Goal: Task Accomplishment & Management: Manage account settings

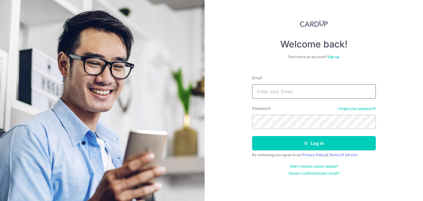
click at [274, 97] on input "Email" at bounding box center [314, 91] width 124 height 14
type input "[EMAIL_ADDRESS][DOMAIN_NAME]"
click at [252, 136] on button "Log in" at bounding box center [314, 143] width 124 height 14
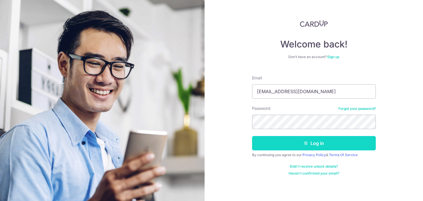
click at [322, 145] on button "Log in" at bounding box center [314, 143] width 124 height 14
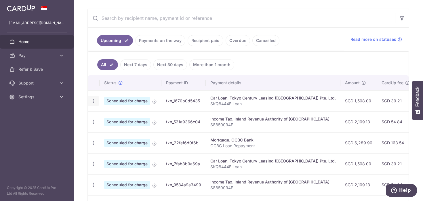
click at [92, 101] on icon "button" at bounding box center [93, 101] width 6 height 6
click at [109, 116] on span "Update payment" at bounding box center [124, 116] width 39 height 7
radio input "true"
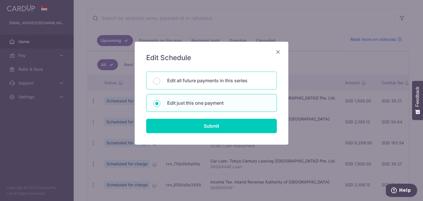
click at [215, 79] on p "Edit all future payments in this series" at bounding box center [218, 80] width 103 height 7
click at [160, 79] on input "Edit all future payments in this series" at bounding box center [157, 81] width 7 height 7
radio input "true"
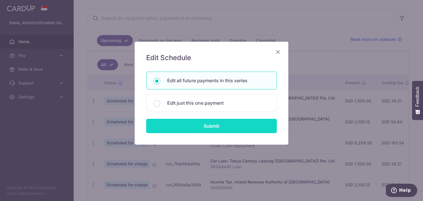
click at [208, 128] on input "Submit" at bounding box center [211, 126] width 131 height 14
radio input "true"
type input "1,508.00"
type input "SKQ8444E Loan"
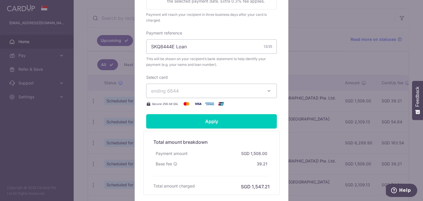
scroll to position [183, 0]
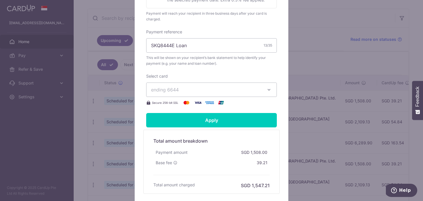
click at [222, 92] on span "ending 6644" at bounding box center [206, 89] width 111 height 7
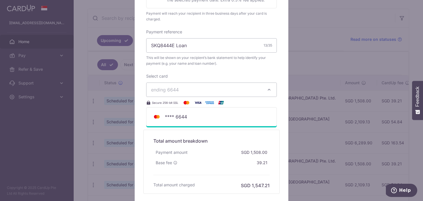
click at [222, 92] on span "ending 6644" at bounding box center [206, 89] width 111 height 7
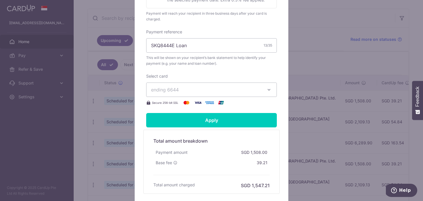
click at [222, 92] on span "ending 6644" at bounding box center [206, 89] width 111 height 7
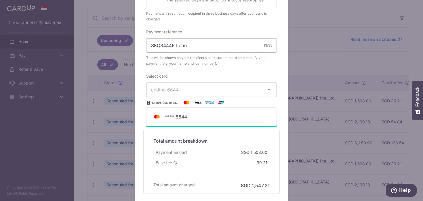
click at [222, 92] on span "ending 6644" at bounding box center [206, 89] width 111 height 7
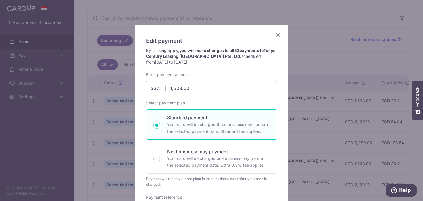
scroll to position [17, 0]
click at [277, 38] on icon "Close" at bounding box center [278, 35] width 7 height 7
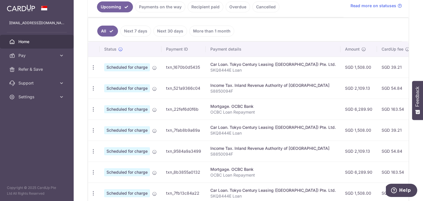
scroll to position [137, 0]
click at [94, 89] on icon "button" at bounding box center [93, 88] width 6 height 6
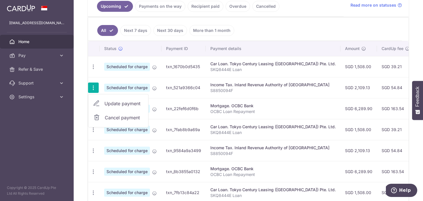
click at [103, 103] on link "Update payment" at bounding box center [118, 104] width 60 height 14
radio input "true"
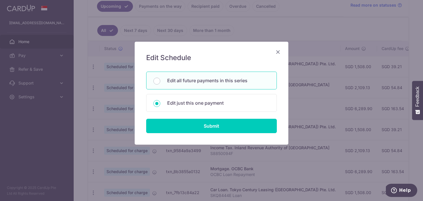
click at [214, 85] on div "Edit all future payments in this series" at bounding box center [211, 81] width 131 height 18
radio input "true"
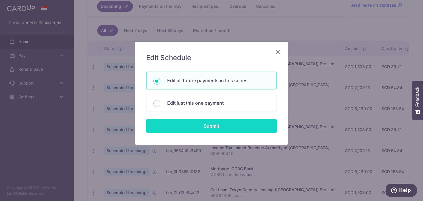
click at [208, 130] on input "Submit" at bounding box center [211, 126] width 131 height 14
type input "2,109.13"
radio input "true"
type input "S8850094F"
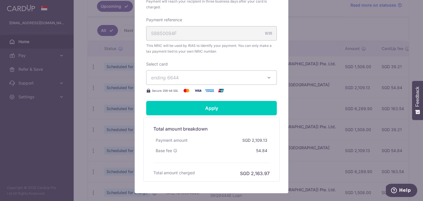
scroll to position [195, 0]
click at [221, 78] on span "ending 6644" at bounding box center [206, 77] width 111 height 7
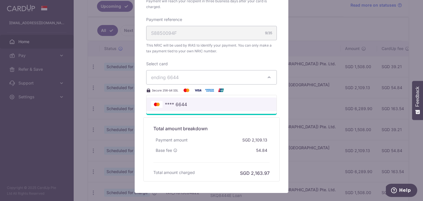
click at [204, 103] on span "**** 6644" at bounding box center [211, 104] width 121 height 7
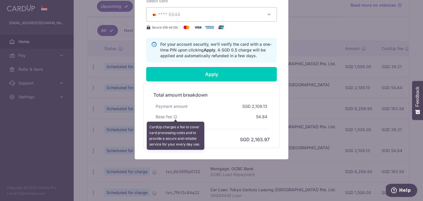
scroll to position [0, 0]
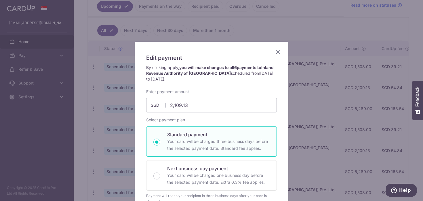
click at [279, 53] on icon "Close" at bounding box center [278, 51] width 7 height 7
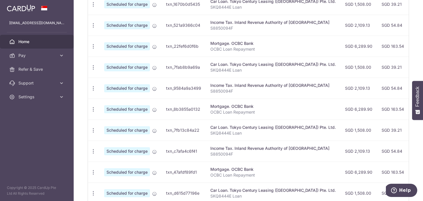
scroll to position [244, 0]
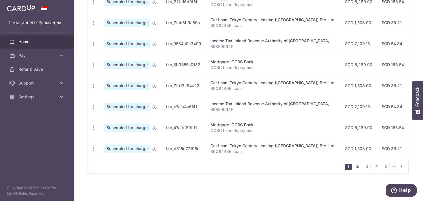
click at [358, 166] on link "2" at bounding box center [357, 166] width 7 height 7
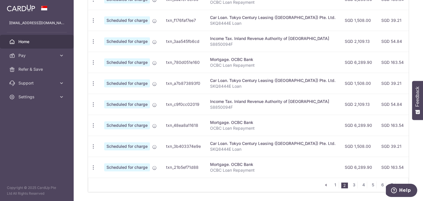
scroll to position [229, 0]
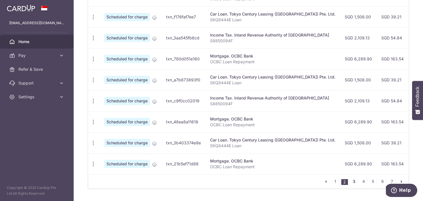
click at [353, 183] on link "3" at bounding box center [354, 181] width 7 height 7
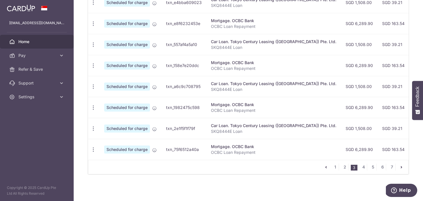
scroll to position [243, 0]
click at [367, 167] on link "4" at bounding box center [363, 167] width 7 height 7
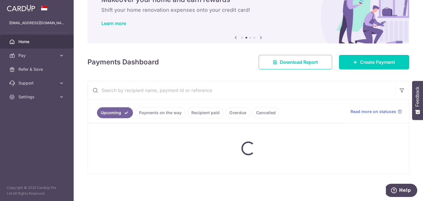
scroll to position [30, 0]
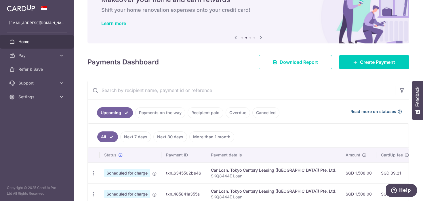
click at [364, 113] on span "Read more on statuses" at bounding box center [374, 112] width 46 height 6
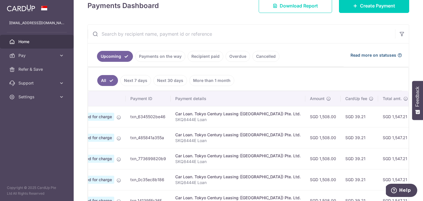
scroll to position [0, 0]
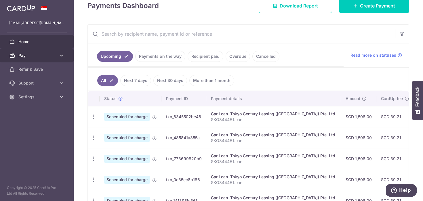
click at [35, 56] on span "Pay" at bounding box center [37, 56] width 38 height 6
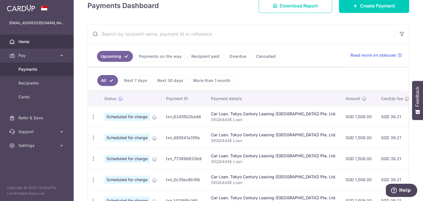
click at [31, 71] on span "Payments" at bounding box center [37, 70] width 38 height 6
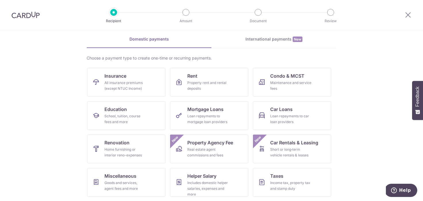
scroll to position [23, 0]
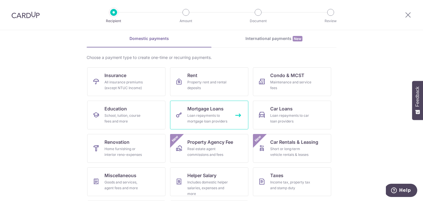
click at [200, 114] on div "Loan repayments to mortgage loan providers" at bounding box center [208, 119] width 41 height 12
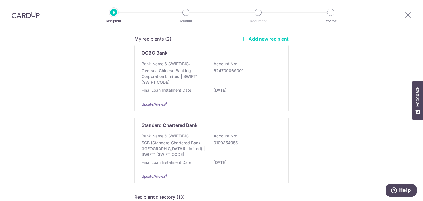
scroll to position [42, 0]
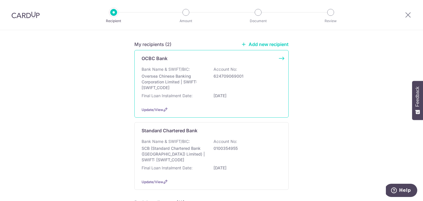
click at [221, 60] on div "OCBC Bank" at bounding box center [208, 58] width 133 height 7
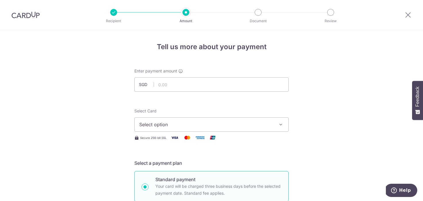
scroll to position [29, 0]
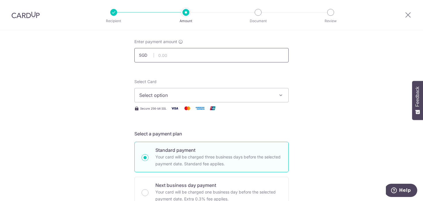
click at [222, 61] on input "text" at bounding box center [212, 55] width 154 height 14
click at [215, 96] on span "Select option" at bounding box center [206, 95] width 134 height 7
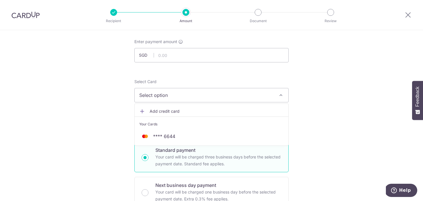
click at [201, 112] on span "Add credit card" at bounding box center [217, 112] width 134 height 6
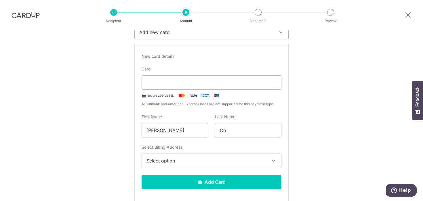
scroll to position [0, 0]
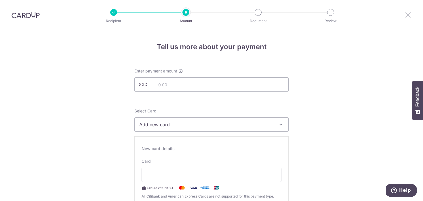
click at [406, 12] on icon at bounding box center [408, 14] width 7 height 7
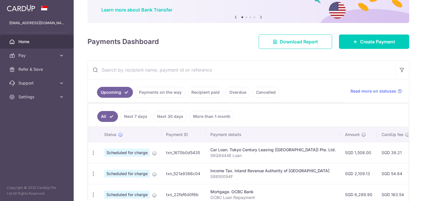
scroll to position [83, 0]
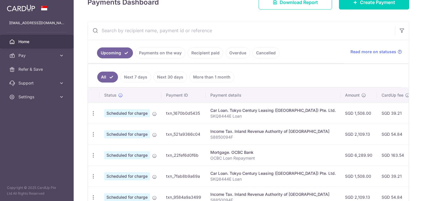
click at [158, 54] on link "Payments on the way" at bounding box center [160, 53] width 50 height 11
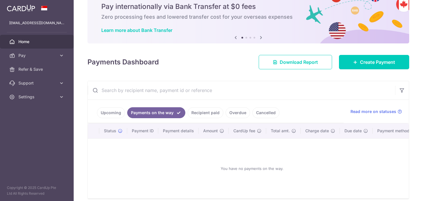
scroll to position [49, 0]
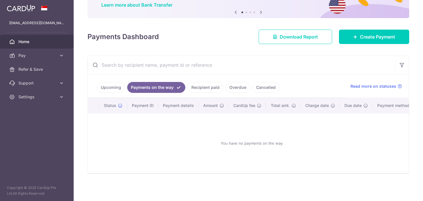
click at [199, 86] on link "Recipient paid" at bounding box center [206, 87] width 36 height 11
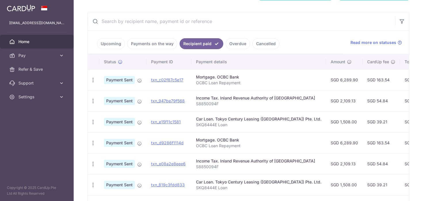
scroll to position [0, 2]
click at [265, 25] on input "text" at bounding box center [242, 21] width 308 height 18
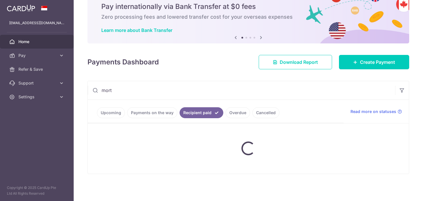
scroll to position [23, 0]
type input "mortgage"
type input "ocbc"
type input "iras"
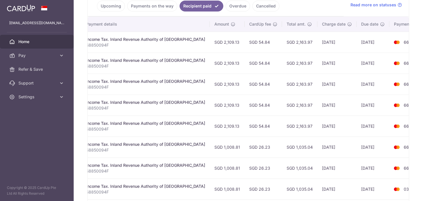
scroll to position [129, 0]
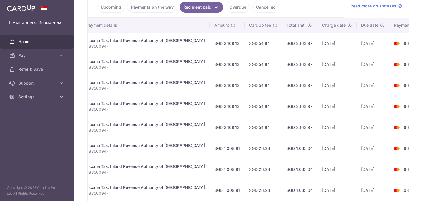
type input "S8850094F"
click at [203, 6] on link "Recipient paid" at bounding box center [202, 7] width 44 height 11
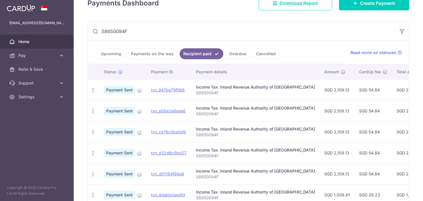
scroll to position [82, 0]
click at [129, 31] on input "S8850094F" at bounding box center [242, 31] width 308 height 18
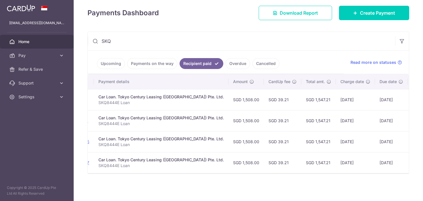
scroll to position [0, 99]
click at [204, 68] on link "Recipient paid" at bounding box center [202, 63] width 44 height 11
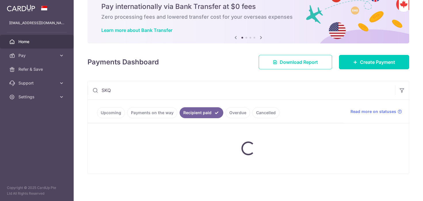
scroll to position [73, 0]
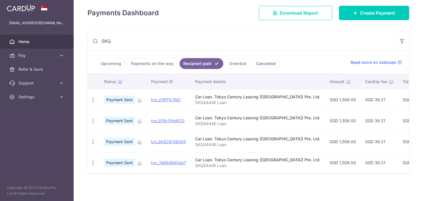
click at [190, 65] on link "Recipient paid" at bounding box center [202, 63] width 44 height 11
click at [158, 64] on link "Payments on the way" at bounding box center [152, 63] width 50 height 11
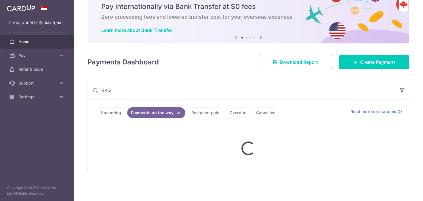
scroll to position [49, 0]
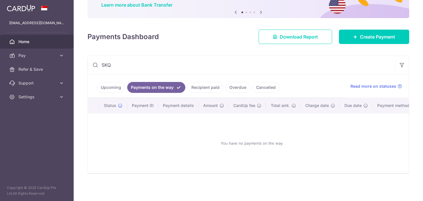
click at [111, 89] on link "Upcoming" at bounding box center [111, 87] width 28 height 11
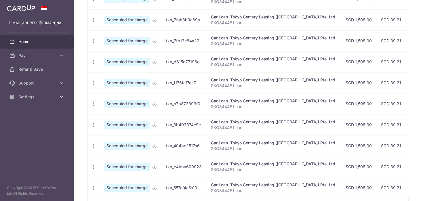
scroll to position [237, 0]
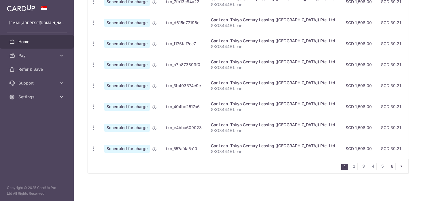
click at [392, 167] on link "6" at bounding box center [392, 166] width 7 height 7
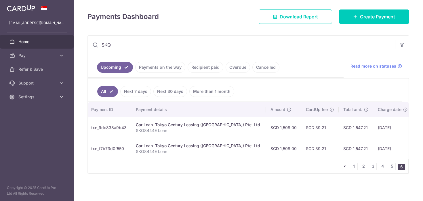
scroll to position [0, 131]
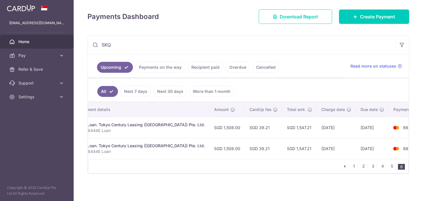
click at [125, 43] on input "SKQ" at bounding box center [242, 45] width 308 height 18
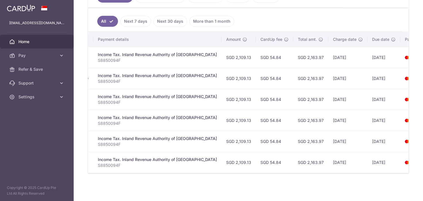
scroll to position [0, 124]
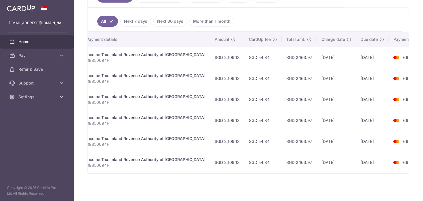
click at [100, 18] on link "All" at bounding box center [107, 21] width 21 height 11
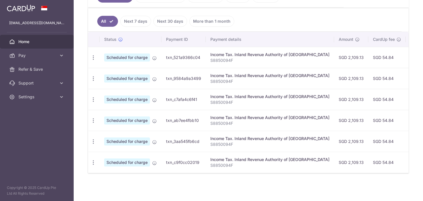
scroll to position [89, 0]
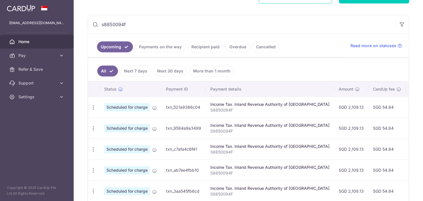
click at [129, 23] on input "s8850094f" at bounding box center [242, 24] width 308 height 18
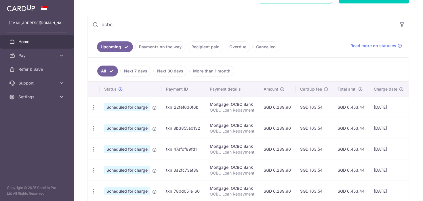
scroll to position [237, 0]
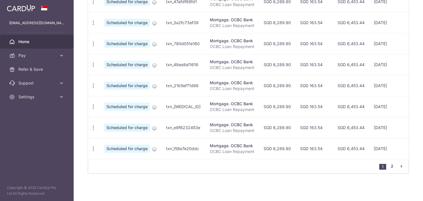
type input "ocbc"
click at [393, 167] on link "2" at bounding box center [392, 166] width 7 height 7
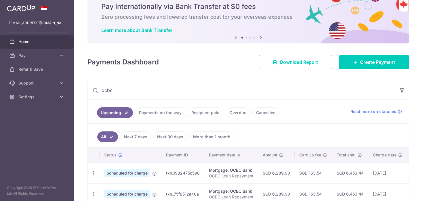
scroll to position [69, 0]
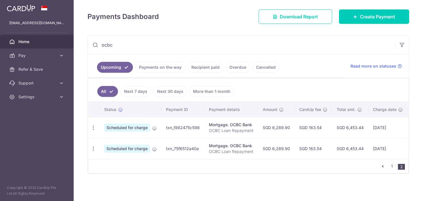
click at [124, 37] on input "ocbc" at bounding box center [242, 45] width 308 height 18
click at [123, 44] on input "ocbc" at bounding box center [242, 45] width 308 height 18
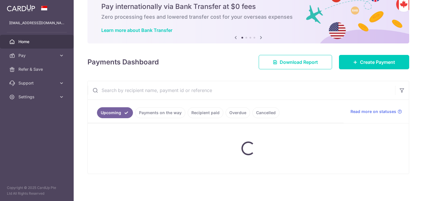
click at [120, 111] on link "Upcoming" at bounding box center [115, 112] width 36 height 11
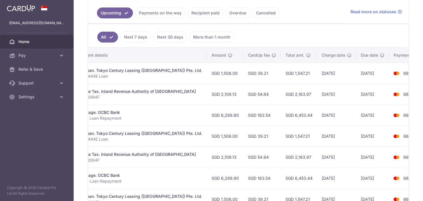
scroll to position [0, 0]
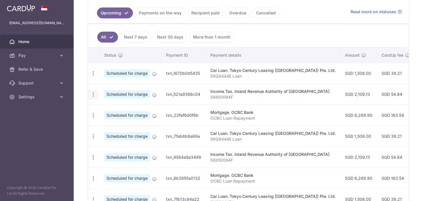
click at [94, 93] on icon "button" at bounding box center [93, 95] width 6 height 6
click at [106, 125] on span "Cancel payment" at bounding box center [124, 124] width 39 height 7
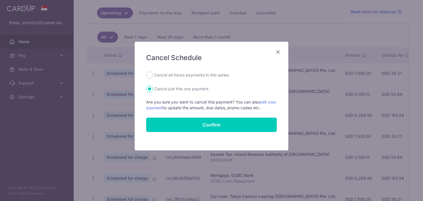
click at [177, 76] on label "Cancel all future payments in this series" at bounding box center [191, 75] width 75 height 7
click at [153, 76] on input "Cancel all future payments in this series" at bounding box center [149, 75] width 7 height 7
radio input "true"
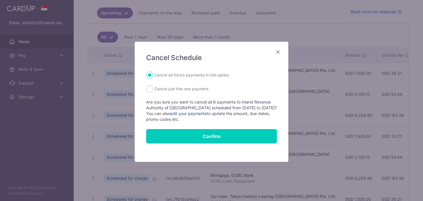
click at [193, 114] on link "edit your payments" at bounding box center [188, 113] width 37 height 5
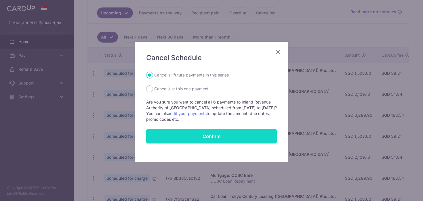
click at [199, 138] on button "Confirm" at bounding box center [211, 136] width 131 height 14
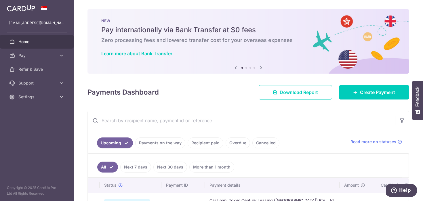
click at [262, 145] on link "Cancelled" at bounding box center [266, 143] width 27 height 11
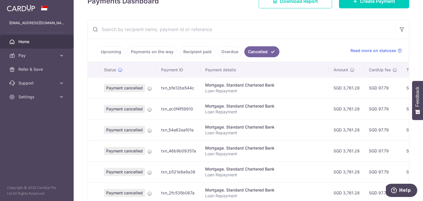
scroll to position [100, 0]
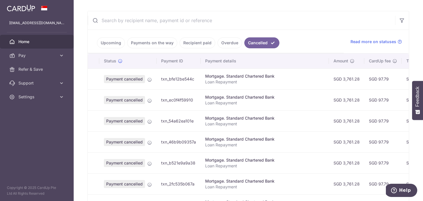
click at [113, 79] on span "Payment cancelled" at bounding box center [124, 79] width 41 height 8
click at [191, 83] on td "txn_bfe12be544c" at bounding box center [179, 79] width 44 height 21
click at [213, 80] on p "Loan Repayment" at bounding box center [264, 82] width 119 height 6
click at [234, 86] on td "Mortgage. Standard Chartered Bank Loan Repayment" at bounding box center [265, 79] width 128 height 21
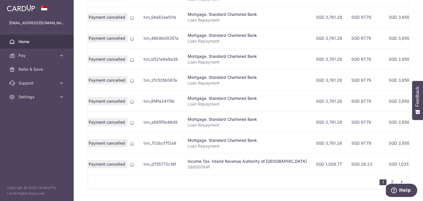
scroll to position [0, 0]
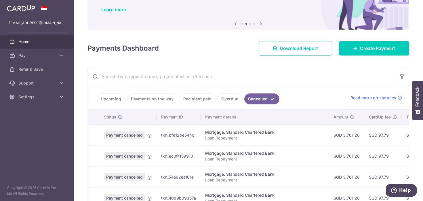
click at [112, 96] on link "Upcoming" at bounding box center [111, 99] width 28 height 11
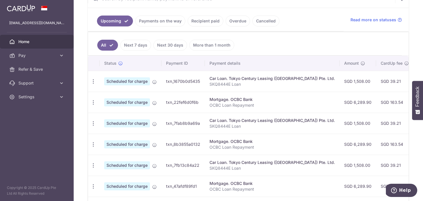
scroll to position [121, 0]
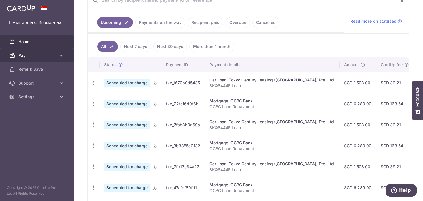
click at [41, 53] on span "Pay" at bounding box center [37, 56] width 38 height 6
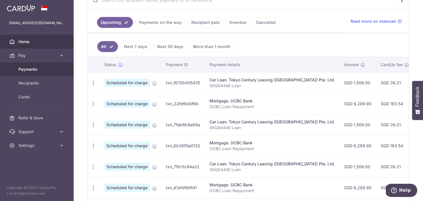
click at [37, 70] on span "Payments" at bounding box center [37, 70] width 38 height 6
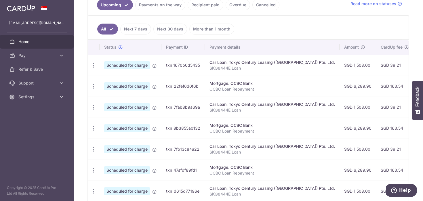
scroll to position [140, 0]
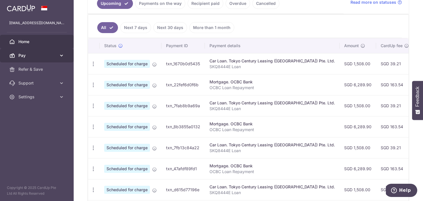
click at [25, 54] on span "Pay" at bounding box center [37, 56] width 38 height 6
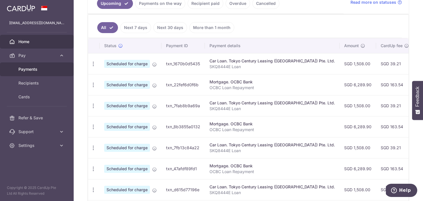
click at [30, 73] on link "Payments" at bounding box center [37, 70] width 74 height 14
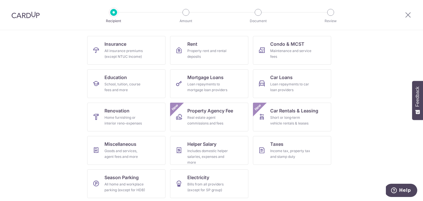
scroll to position [56, 0]
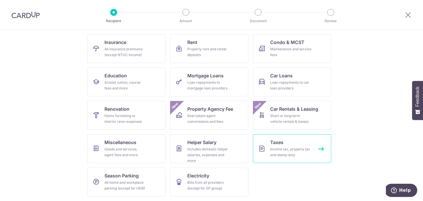
click at [291, 145] on link "Taxes Income tax, property tax and stamp duty" at bounding box center [292, 149] width 78 height 29
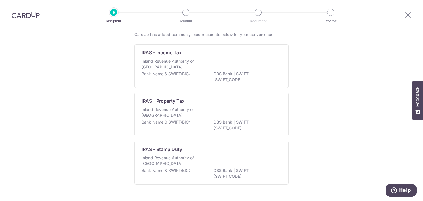
scroll to position [35, 0]
click at [177, 59] on p "Inland Revenue Authority of [GEOGRAPHIC_DATA]" at bounding box center [172, 64] width 61 height 12
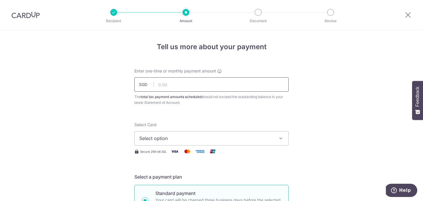
click at [184, 91] on input "text" at bounding box center [212, 84] width 154 height 14
type input "2,109.13"
click at [234, 105] on div "The total tax payment amounts scheduled should not exceed the outstanding balan…" at bounding box center [212, 100] width 154 height 12
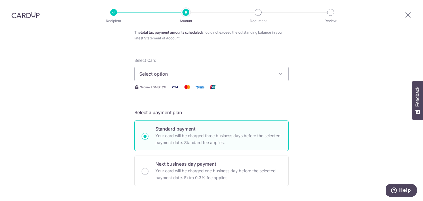
scroll to position [84, 0]
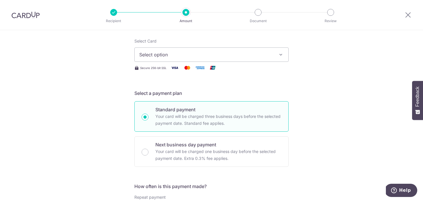
click at [221, 59] on button "Select option" at bounding box center [212, 55] width 154 height 14
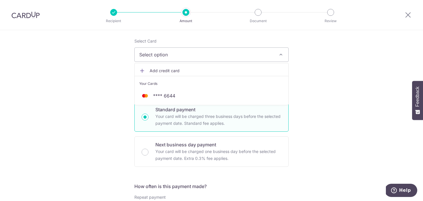
click at [190, 74] on link "Add credit card" at bounding box center [212, 71] width 154 height 10
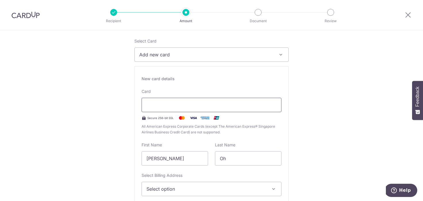
click at [176, 101] on div at bounding box center [212, 105] width 140 height 14
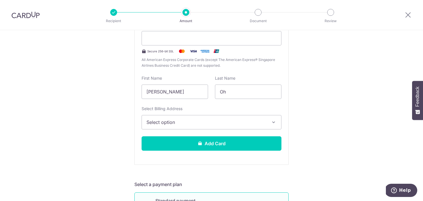
scroll to position [156, 0]
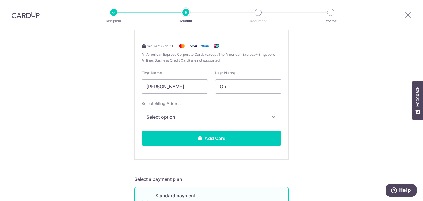
click at [241, 118] on span "Select option" at bounding box center [207, 117] width 120 height 7
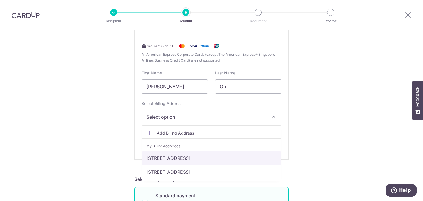
click at [211, 158] on link "[STREET_ADDRESS]" at bounding box center [211, 159] width 139 height 14
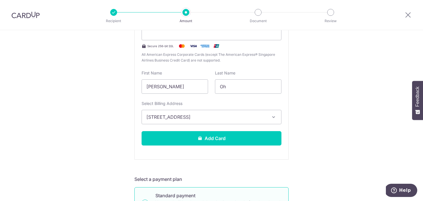
scroll to position [189, 0]
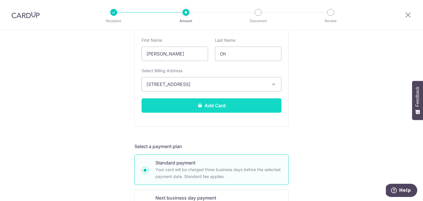
click at [224, 108] on button "Add Card" at bounding box center [212, 106] width 140 height 14
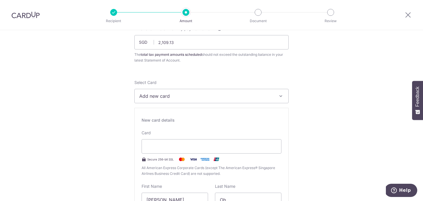
scroll to position [42, 0]
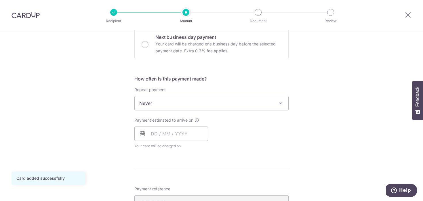
scroll to position [193, 0]
click at [240, 100] on span "Never" at bounding box center [212, 102] width 154 height 14
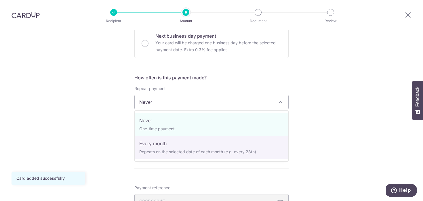
select select "3"
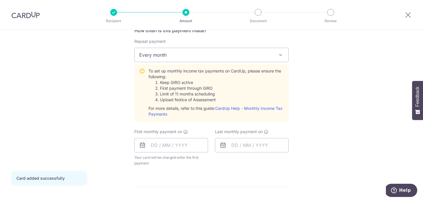
scroll to position [245, 0]
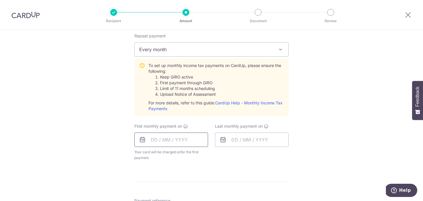
click at [179, 139] on input "text" at bounding box center [172, 140] width 74 height 14
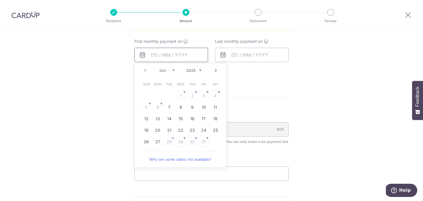
scroll to position [331, 0]
click at [202, 131] on link "24" at bounding box center [203, 130] width 9 height 9
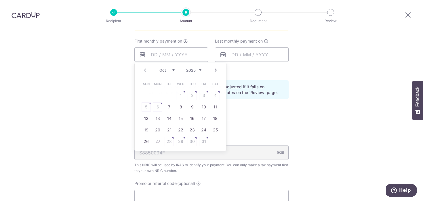
type input "24/10/2025"
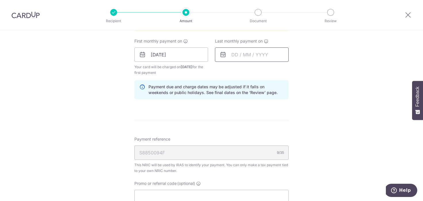
click at [269, 54] on input "text" at bounding box center [252, 55] width 74 height 14
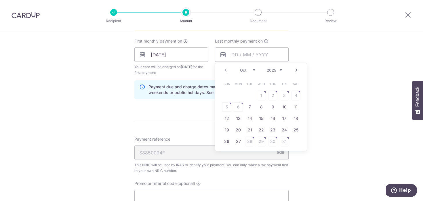
click at [296, 69] on link "Next" at bounding box center [296, 70] width 7 height 7
click at [258, 130] on link "25" at bounding box center [261, 130] width 9 height 9
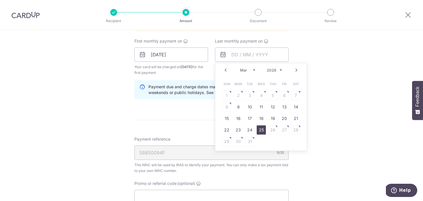
type input "25/03/2026"
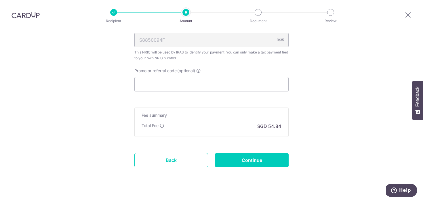
scroll to position [444, 0]
click at [262, 84] on input "Promo or referral code (optional)" at bounding box center [212, 84] width 154 height 14
paste input "VTAX25R"
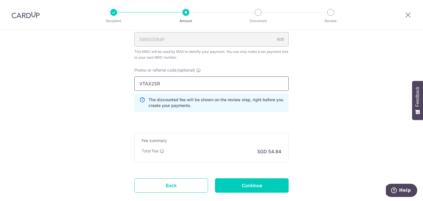
type input "VTAX25R"
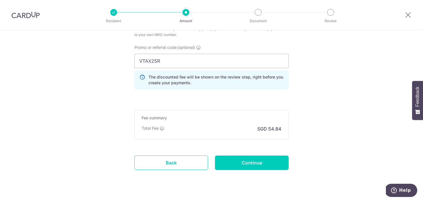
scroll to position [471, 0]
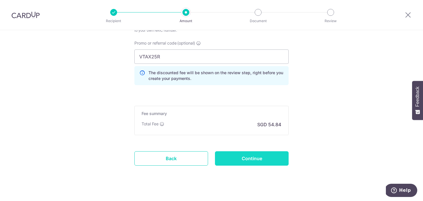
click at [236, 164] on input "Continue" at bounding box center [252, 159] width 74 height 14
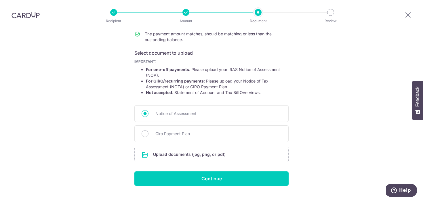
scroll to position [93, 0]
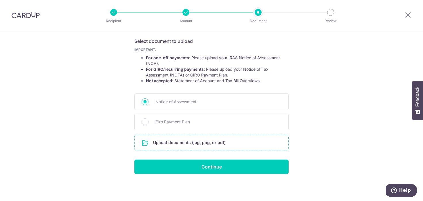
click at [225, 144] on input "file" at bounding box center [212, 142] width 154 height 15
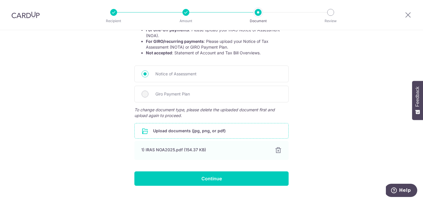
scroll to position [122, 0]
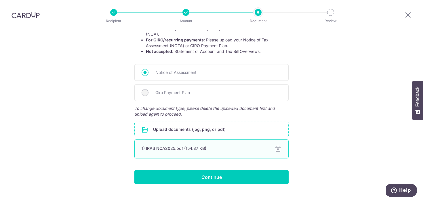
click at [192, 150] on div "1) IRAS NOA2025.pdf (154.37 KB)" at bounding box center [205, 149] width 126 height 6
click at [340, 124] on div "Help us verify your payment Your supporting documents will enable us to approve…" at bounding box center [211, 60] width 423 height 304
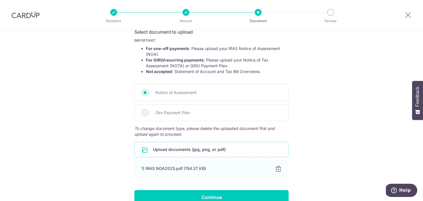
scroll to position [102, 0]
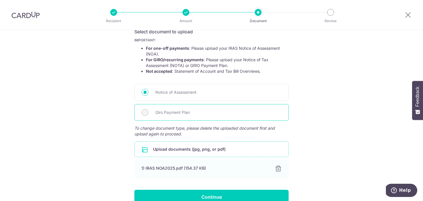
click at [156, 115] on span "Giro Payment Plan" at bounding box center [219, 112] width 126 height 7
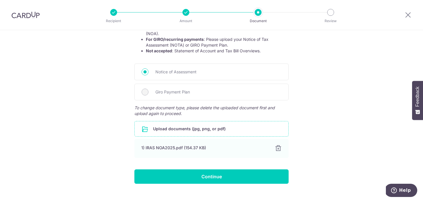
scroll to position [124, 0]
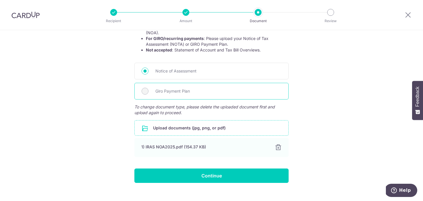
click at [154, 89] on div "Giro Payment Plan" at bounding box center [212, 91] width 154 height 17
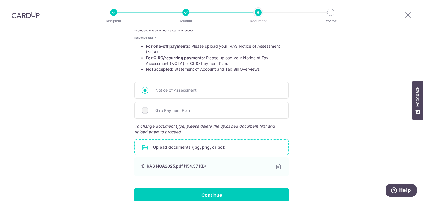
scroll to position [107, 0]
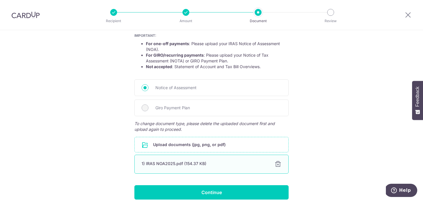
click at [277, 165] on div at bounding box center [278, 164] width 7 height 7
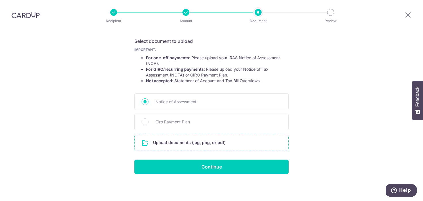
scroll to position [93, 0]
click at [182, 123] on span "Giro Payment Plan" at bounding box center [219, 122] width 126 height 7
click at [149, 123] on input "Giro Payment Plan" at bounding box center [145, 122] width 7 height 7
radio input "true"
click at [179, 141] on input "file" at bounding box center [212, 142] width 154 height 15
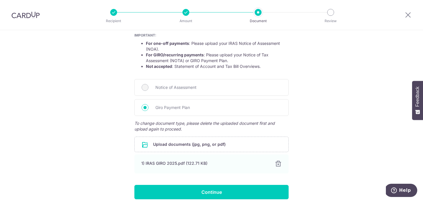
scroll to position [132, 0]
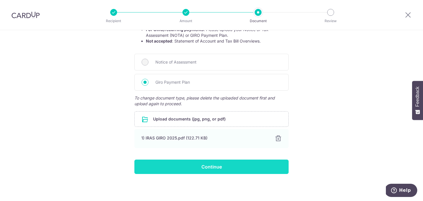
click at [236, 170] on input "Continue" at bounding box center [212, 167] width 154 height 14
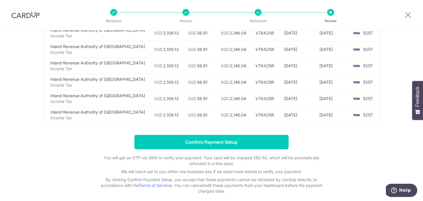
scroll to position [83, 0]
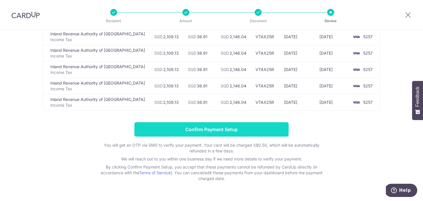
click at [253, 134] on input "Confirm Payment Setup" at bounding box center [212, 129] width 154 height 14
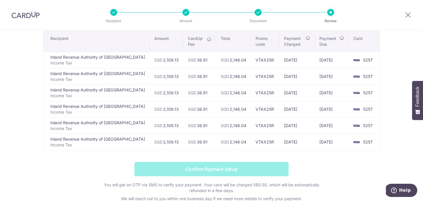
scroll to position [41, 0]
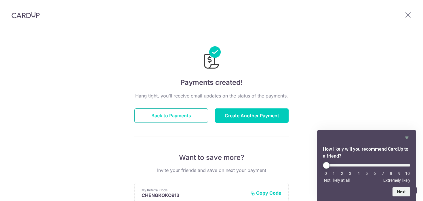
click at [181, 117] on button "Back to Payments" at bounding box center [172, 116] width 74 height 14
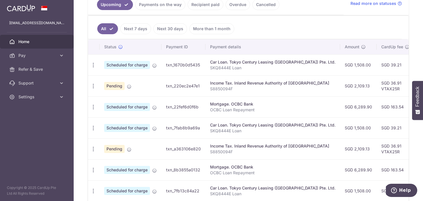
scroll to position [139, 0]
click at [94, 63] on icon "button" at bounding box center [93, 65] width 6 height 6
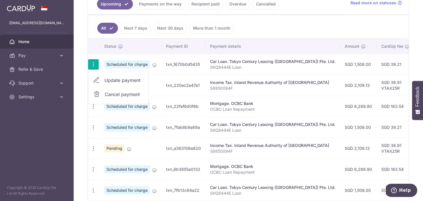
click at [107, 78] on span "Update payment" at bounding box center [124, 80] width 39 height 7
radio input "true"
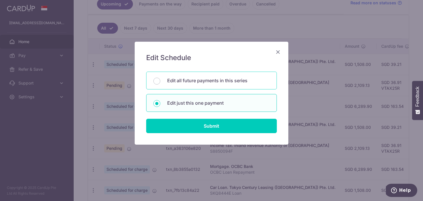
click at [201, 81] on p "Edit all future payments in this series" at bounding box center [218, 80] width 103 height 7
click at [160, 81] on input "Edit all future payments in this series" at bounding box center [157, 81] width 7 height 7
radio input "true"
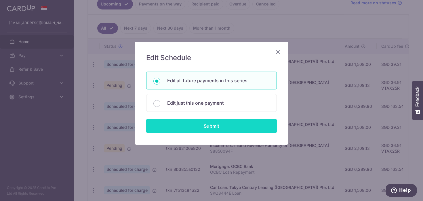
click at [202, 127] on input "Submit" at bounding box center [211, 126] width 131 height 14
radio input "true"
type input "1,508.00"
type input "SKQ8444E Loan"
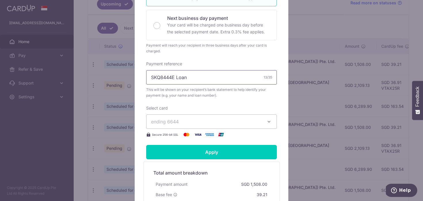
scroll to position [179, 0]
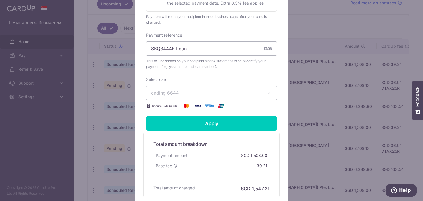
click at [215, 93] on span "ending 6644" at bounding box center [206, 93] width 111 height 7
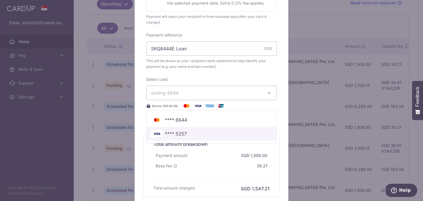
click at [189, 132] on span "**** 5257" at bounding box center [211, 133] width 121 height 7
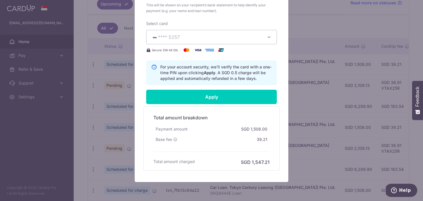
scroll to position [236, 0]
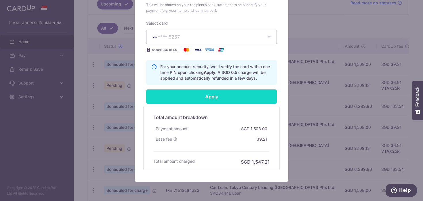
click at [217, 100] on input "Apply" at bounding box center [211, 97] width 131 height 14
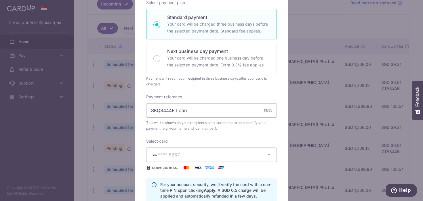
scroll to position [115, 0]
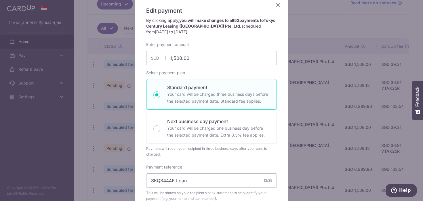
type input "Successfully Applied"
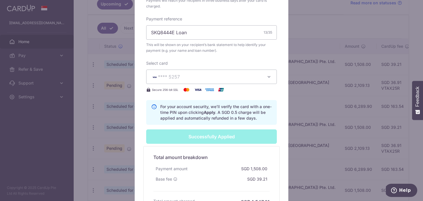
scroll to position [278, 0]
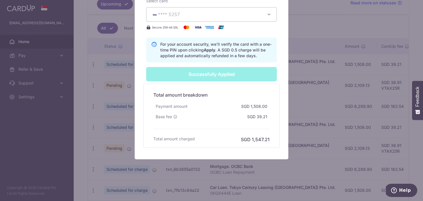
click at [217, 117] on div "Base fee SGD 39.21" at bounding box center [212, 117] width 116 height 10
click at [230, 71] on div "Successfully Applied" at bounding box center [212, 74] width 138 height 14
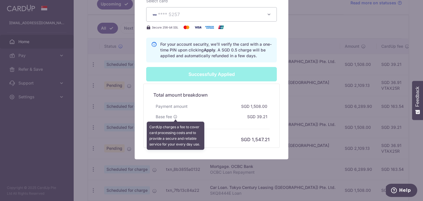
click at [177, 117] on icon at bounding box center [175, 117] width 4 height 4
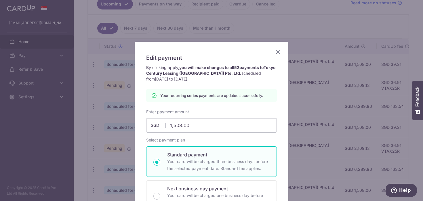
click at [278, 54] on icon "Close" at bounding box center [278, 51] width 7 height 7
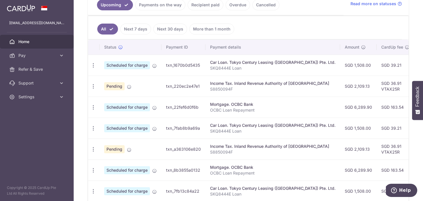
scroll to position [139, 0]
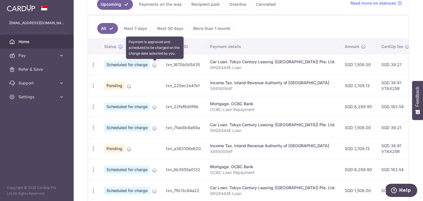
click at [155, 64] on icon at bounding box center [154, 65] width 5 height 5
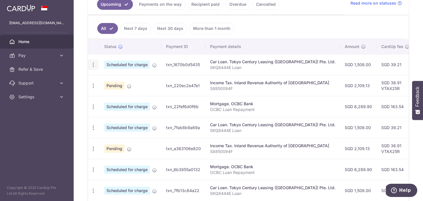
click at [93, 65] on icon "button" at bounding box center [93, 65] width 6 height 6
click at [108, 80] on span "Update payment" at bounding box center [124, 80] width 39 height 7
radio input "true"
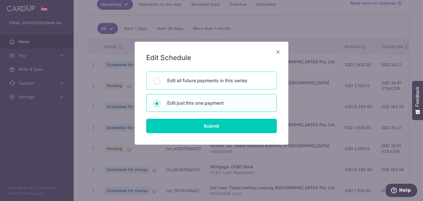
click at [197, 87] on div "Edit all future payments in this series" at bounding box center [211, 81] width 131 height 18
radio input "true"
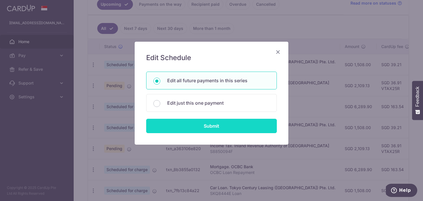
click at [195, 129] on input "Submit" at bounding box center [211, 126] width 131 height 14
radio input "true"
type input "1,508.00"
type input "SKQ8444E Loan"
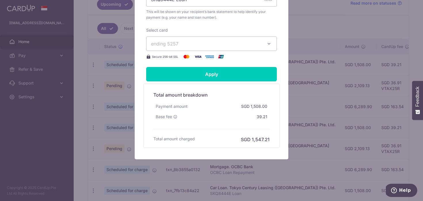
scroll to position [0, 0]
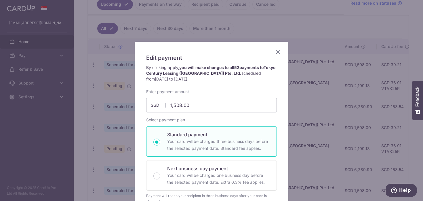
click at [278, 53] on icon "Close" at bounding box center [278, 51] width 7 height 7
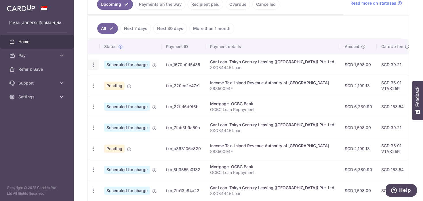
click at [94, 65] on icon "button" at bounding box center [93, 65] width 6 height 6
click at [108, 79] on span "Update payment" at bounding box center [124, 80] width 39 height 7
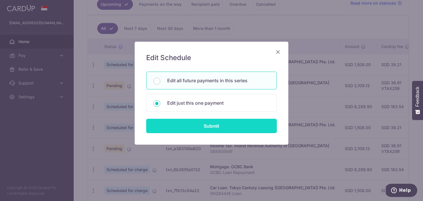
click at [184, 126] on input "Submit" at bounding box center [211, 126] width 131 height 14
radio input "true"
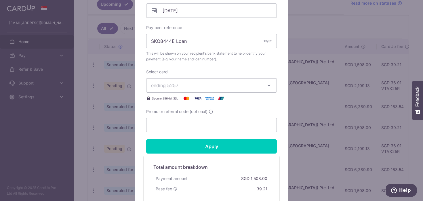
scroll to position [226, 0]
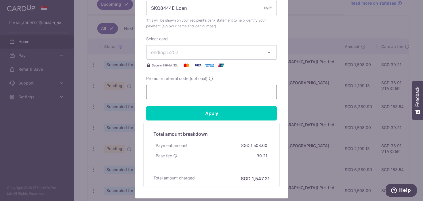
click at [184, 87] on input "Promo or referral code (optional)" at bounding box center [211, 92] width 131 height 14
paste input "REC185"
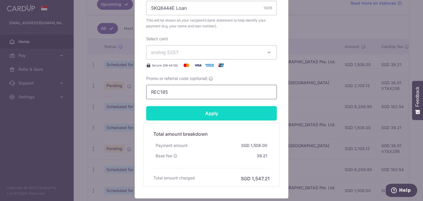
type input "REC185"
click at [180, 109] on input "Apply" at bounding box center [211, 113] width 131 height 14
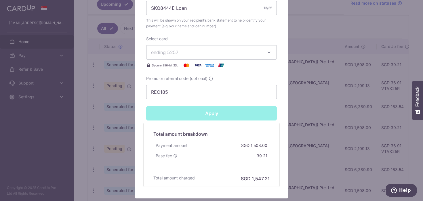
type input "Successfully Applied"
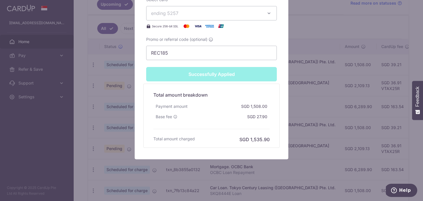
scroll to position [0, 0]
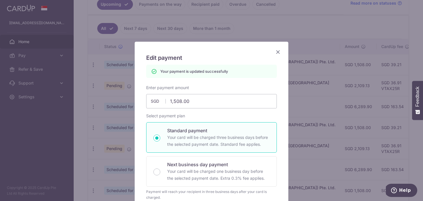
click at [277, 51] on icon "Close" at bounding box center [278, 51] width 7 height 7
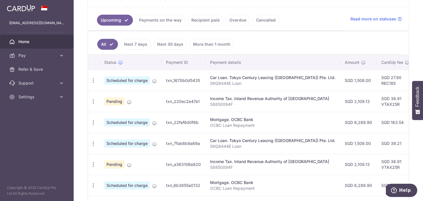
scroll to position [135, 0]
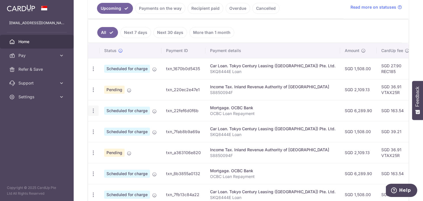
click at [95, 113] on icon "button" at bounding box center [93, 111] width 6 height 6
click at [106, 127] on span "Update payment" at bounding box center [124, 126] width 39 height 7
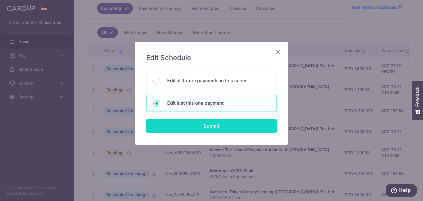
click at [183, 122] on input "Submit" at bounding box center [211, 126] width 131 height 14
radio input "true"
type input "6,289.90"
type input "[DATE]"
type input "OCBC Loan Repayment"
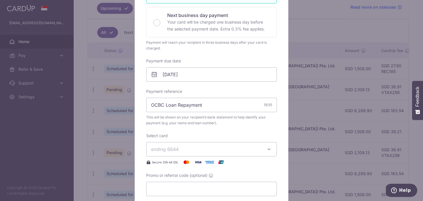
scroll to position [136, 0]
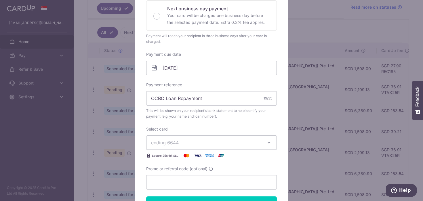
click at [224, 145] on span "ending 6644" at bounding box center [206, 142] width 111 height 7
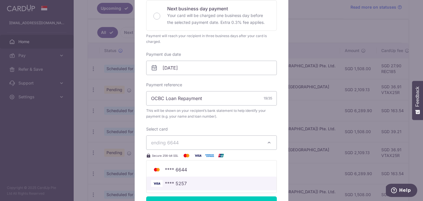
click at [202, 183] on span "**** 5257" at bounding box center [211, 183] width 121 height 7
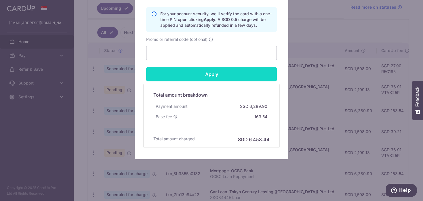
scroll to position [0, 0]
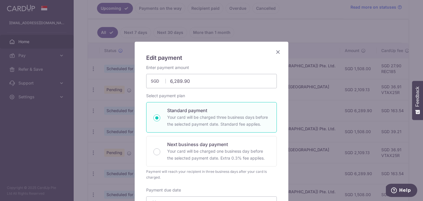
click at [278, 49] on icon "Close" at bounding box center [278, 51] width 7 height 7
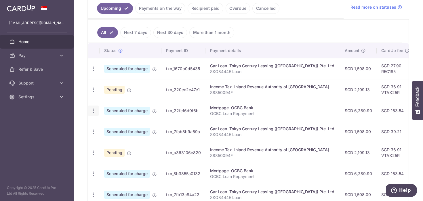
click at [96, 111] on icon "button" at bounding box center [93, 111] width 6 height 6
click at [104, 128] on link "Update payment" at bounding box center [118, 127] width 60 height 14
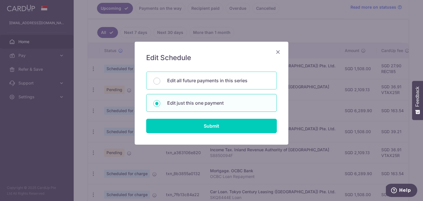
click at [193, 82] on p "Edit all future payments in this series" at bounding box center [218, 80] width 103 height 7
click at [160, 82] on input "Edit all future payments in this series" at bounding box center [157, 81] width 7 height 7
radio input "true"
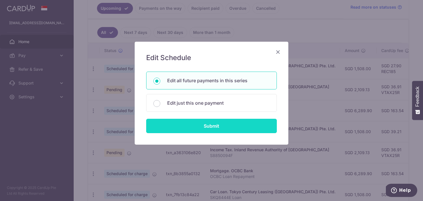
click at [199, 125] on input "Submit" at bounding box center [211, 126] width 131 height 14
radio input "true"
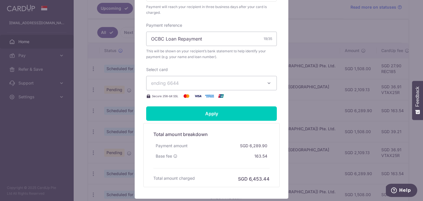
scroll to position [185, 0]
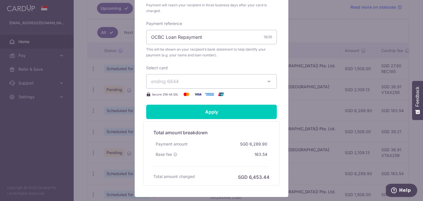
click at [220, 77] on button "ending 6644" at bounding box center [211, 81] width 131 height 14
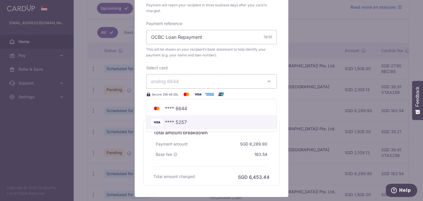
click at [194, 120] on span "**** 5257" at bounding box center [211, 122] width 121 height 7
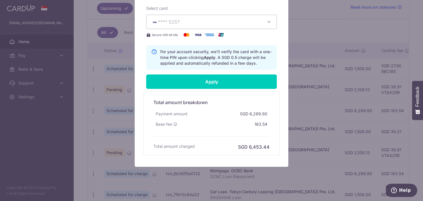
scroll to position [247, 0]
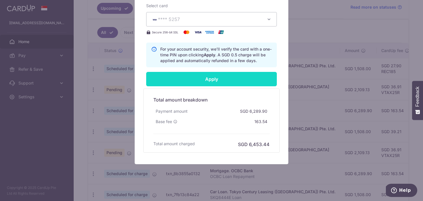
click at [218, 78] on input "Apply" at bounding box center [211, 79] width 131 height 14
type input "Successfully Applied"
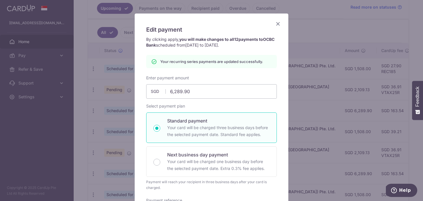
scroll to position [0, 0]
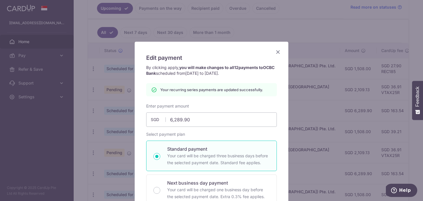
click at [277, 53] on icon "Close" at bounding box center [278, 51] width 7 height 7
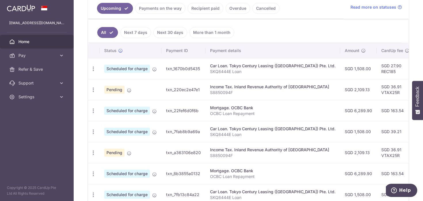
scroll to position [138, 0]
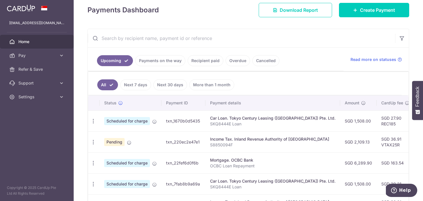
scroll to position [81, 0]
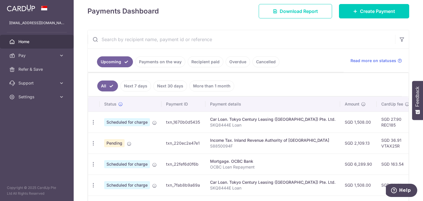
click at [190, 40] on input "text" at bounding box center [242, 39] width 308 height 18
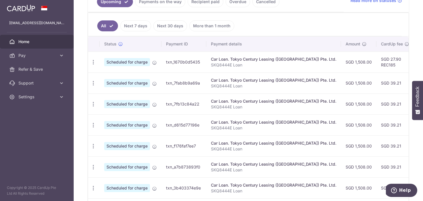
scroll to position [142, 0]
type input "skq"
click at [93, 82] on icon "button" at bounding box center [93, 83] width 6 height 6
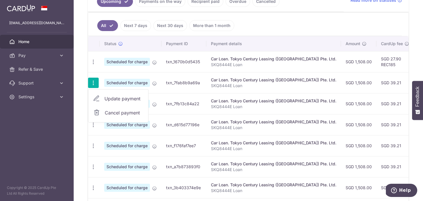
click at [102, 99] on link "Update payment" at bounding box center [118, 99] width 60 height 14
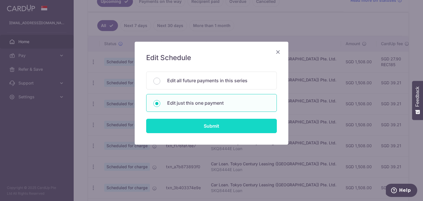
click at [212, 123] on input "Submit" at bounding box center [211, 126] width 131 height 14
radio input "true"
type input "1,508.00"
type input "[DATE]"
type input "SKQ8444E Loan"
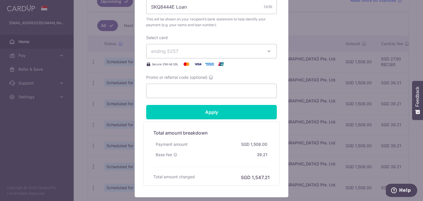
scroll to position [228, 0]
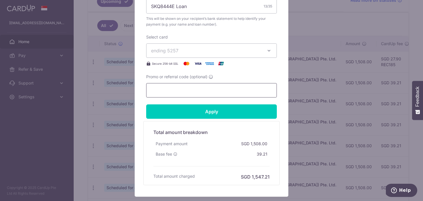
click at [218, 89] on input "Promo or referral code (optional)" at bounding box center [211, 90] width 131 height 14
paste input "REC185"
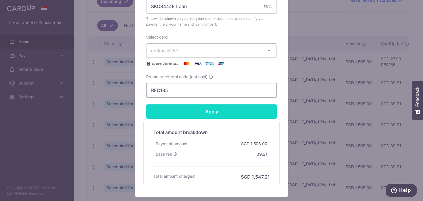
type input "REC185"
click at [209, 109] on input "Apply" at bounding box center [211, 112] width 131 height 14
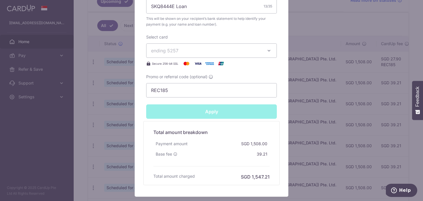
type input "Successfully Applied"
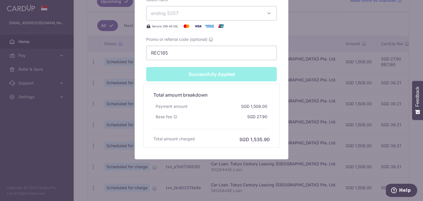
click at [125, 94] on div "Edit payment By clicking apply, you will make changes to all payments to Tokyo …" at bounding box center [211, 100] width 423 height 201
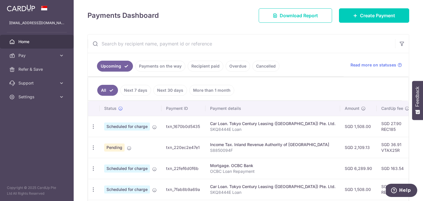
click at [156, 43] on input "text" at bounding box center [242, 44] width 308 height 18
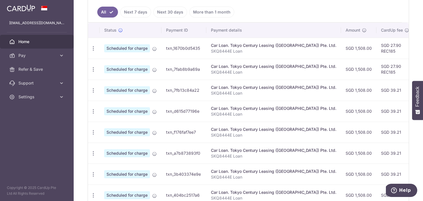
scroll to position [157, 0]
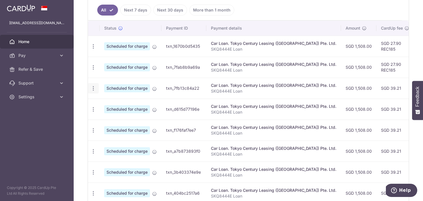
type input "skq"
click at [93, 89] on icon "button" at bounding box center [93, 89] width 6 height 6
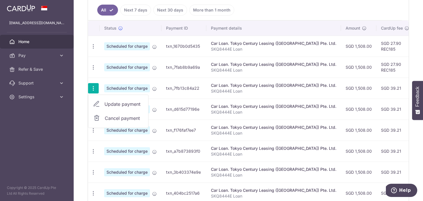
click at [113, 104] on span "Update payment" at bounding box center [124, 104] width 39 height 7
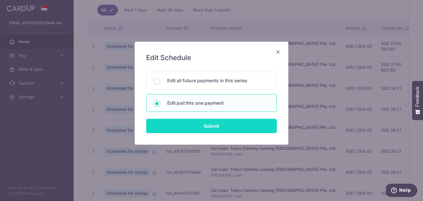
click at [189, 129] on input "Submit" at bounding box center [211, 126] width 131 height 14
radio input "true"
type input "1,508.00"
type input "[DATE]"
type input "SKQ8444E Loan"
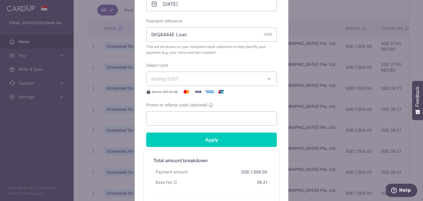
scroll to position [206, 0]
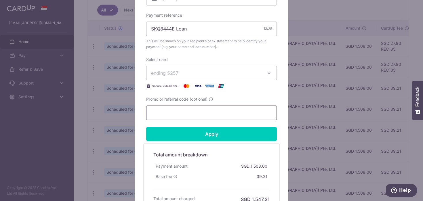
click at [200, 116] on input "Promo or referral code (optional)" at bounding box center [211, 113] width 131 height 14
paste input "REC185"
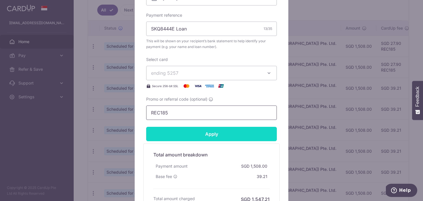
type input "REC185"
click at [198, 134] on input "Apply" at bounding box center [211, 134] width 131 height 14
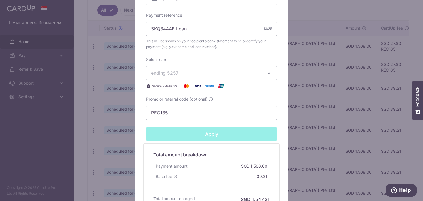
type input "Successfully Applied"
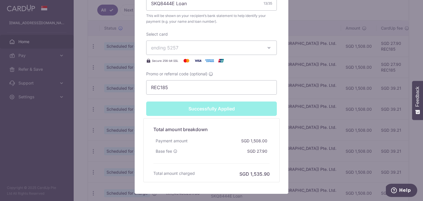
scroll to position [251, 0]
click at [308, 91] on div "Edit payment By clicking apply, you will make changes to all payments to Tokyo …" at bounding box center [211, 100] width 423 height 201
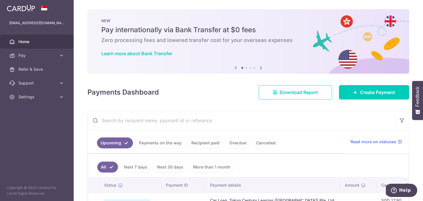
click at [180, 124] on input "text" at bounding box center [242, 120] width 308 height 18
type input "skq"
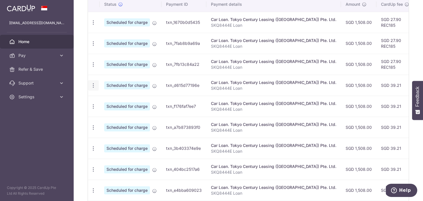
click at [94, 85] on icon "button" at bounding box center [93, 86] width 6 height 6
click at [108, 100] on span "Update payment" at bounding box center [124, 101] width 39 height 7
radio input "true"
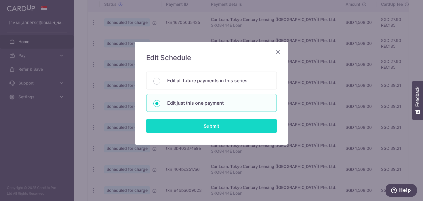
click at [199, 130] on input "Submit" at bounding box center [211, 126] width 131 height 14
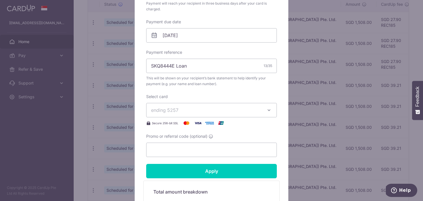
scroll to position [169, 0]
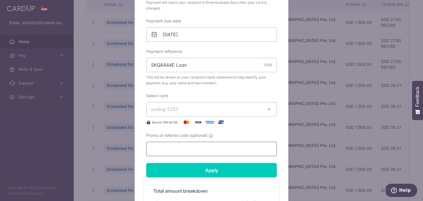
click at [191, 152] on input "Promo or referral code (optional)" at bounding box center [211, 149] width 131 height 14
paste input "REC185"
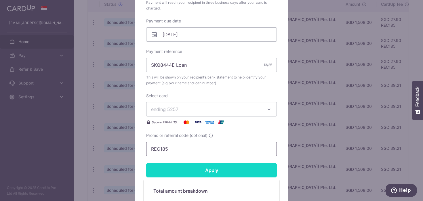
type input "REC185"
click at [193, 169] on input "Apply" at bounding box center [211, 170] width 131 height 14
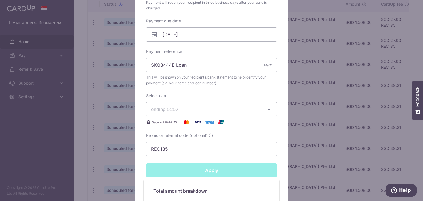
type input "Successfully Applied"
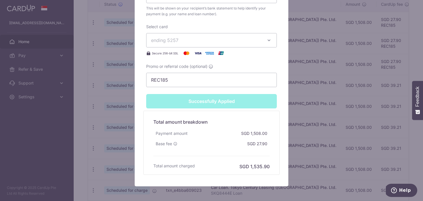
scroll to position [259, 0]
click at [302, 106] on div "Edit payment By clicking apply, you will make changes to all payments to Tokyo …" at bounding box center [211, 100] width 423 height 201
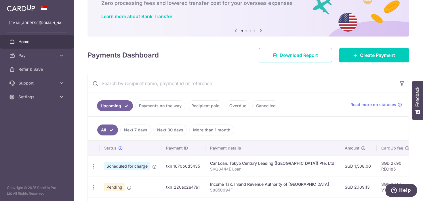
scroll to position [90, 0]
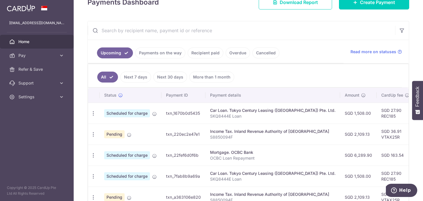
click at [194, 30] on input "text" at bounding box center [242, 30] width 308 height 18
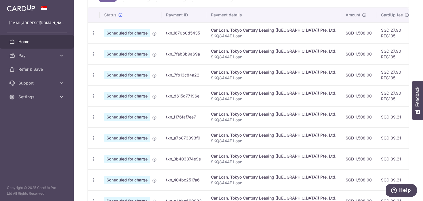
scroll to position [0, 0]
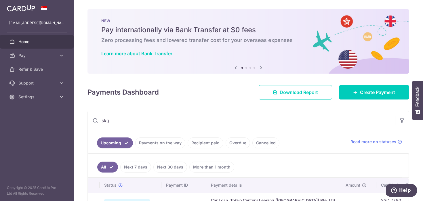
click at [126, 123] on input "skq" at bounding box center [242, 120] width 308 height 18
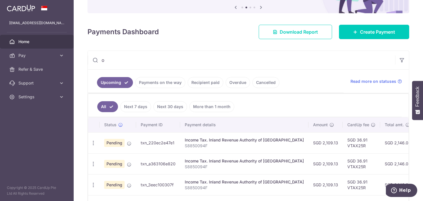
scroll to position [30, 0]
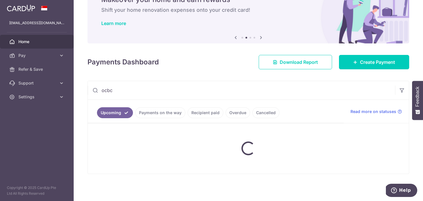
type input "ocbc"
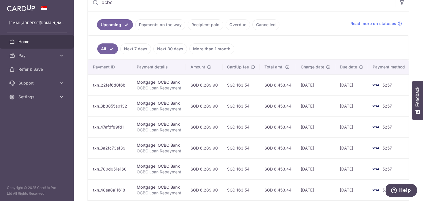
scroll to position [0, 0]
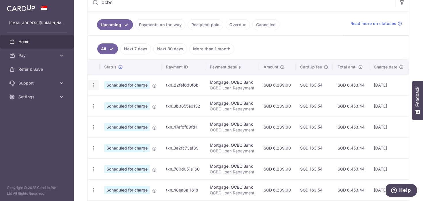
click at [93, 85] on icon "button" at bounding box center [93, 85] width 6 height 6
click at [100, 97] on link "Update payment" at bounding box center [118, 101] width 60 height 14
radio input "true"
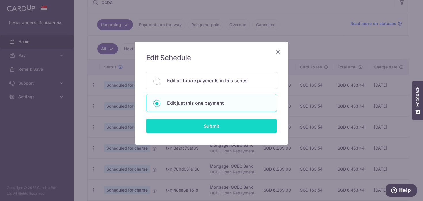
click at [193, 127] on input "Submit" at bounding box center [211, 126] width 131 height 14
radio input "true"
type input "6,289.90"
type input "[DATE]"
type input "OCBC Loan Repayment"
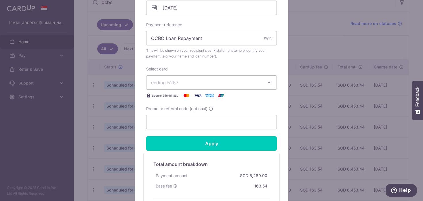
scroll to position [266, 0]
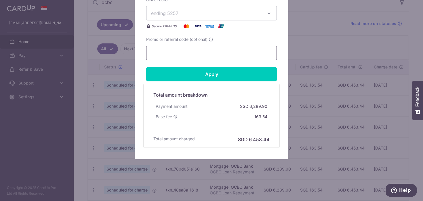
click at [205, 56] on input "Promo or referral code (optional)" at bounding box center [211, 53] width 131 height 14
paste input "3HOME25R"
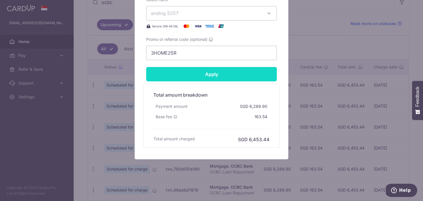
click at [202, 71] on input "Apply" at bounding box center [211, 74] width 131 height 14
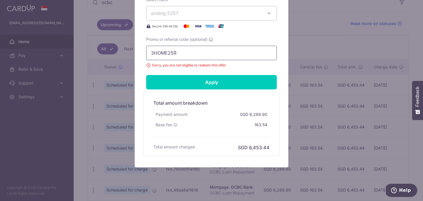
click at [178, 49] on input "3HOME25R" at bounding box center [211, 53] width 131 height 14
paste input "REC185"
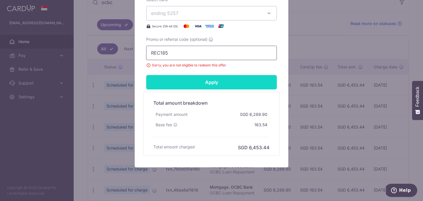
type input "REC185"
click at [173, 81] on input "Apply" at bounding box center [211, 82] width 131 height 14
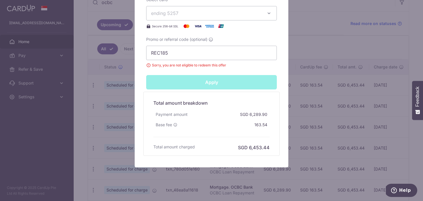
type input "Successfully Applied"
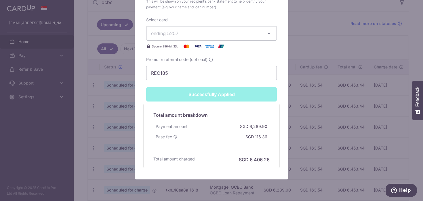
scroll to position [286, 0]
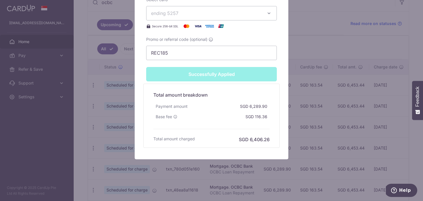
click at [308, 116] on div "Edit payment By clicking apply, you will make changes to all payments to OCBC B…" at bounding box center [211, 100] width 423 height 201
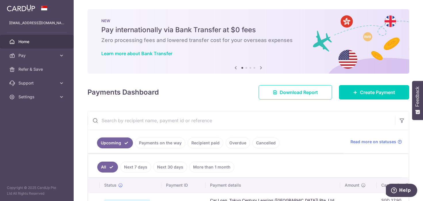
click at [166, 123] on input "text" at bounding box center [242, 120] width 308 height 18
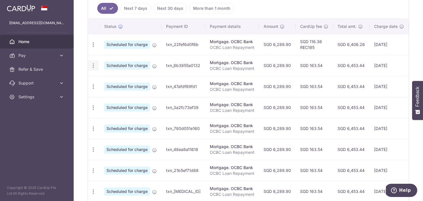
type input "ocbc"
click at [92, 68] on icon "button" at bounding box center [93, 66] width 6 height 6
click at [110, 81] on span "Update payment" at bounding box center [124, 81] width 39 height 7
radio input "true"
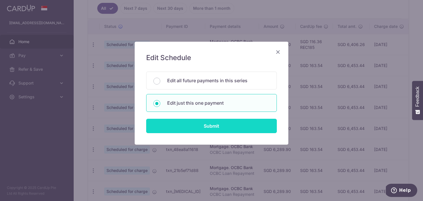
click at [214, 124] on input "Submit" at bounding box center [211, 126] width 131 height 14
radio input "true"
type input "6,289.90"
type input "[DATE]"
type input "OCBC Loan Repayment"
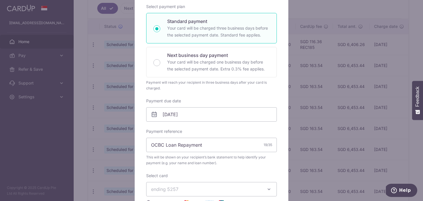
scroll to position [90, 0]
click at [205, 187] on span "ending 5257" at bounding box center [206, 188] width 111 height 7
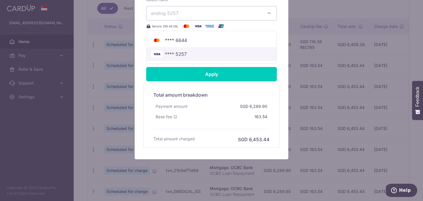
scroll to position [236, 0]
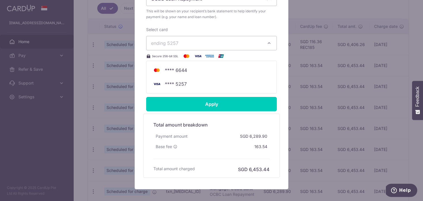
click at [227, 127] on h5 "Total amount breakdown" at bounding box center [212, 125] width 116 height 7
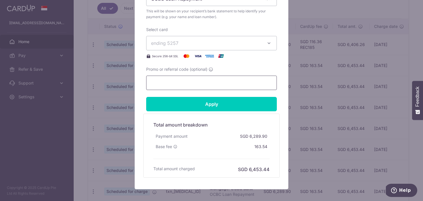
click at [215, 82] on input "Promo or referral code (optional)" at bounding box center [211, 83] width 131 height 14
paste input "REC185"
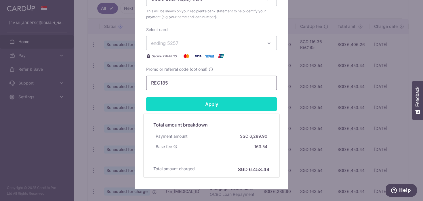
type input "REC185"
click at [208, 106] on input "Apply" at bounding box center [211, 104] width 131 height 14
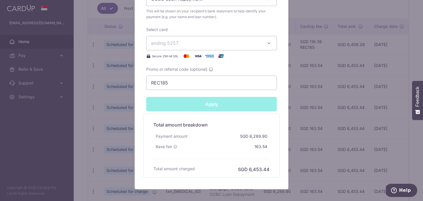
type input "Successfully Applied"
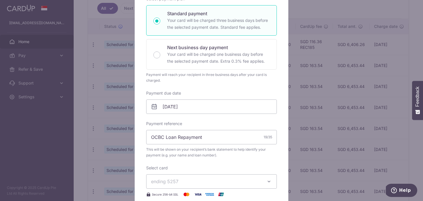
scroll to position [0, 0]
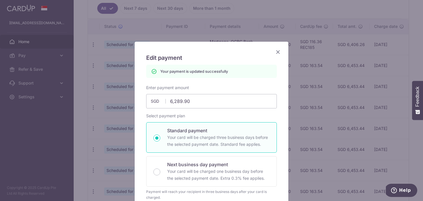
click at [279, 53] on icon "Close" at bounding box center [278, 51] width 7 height 7
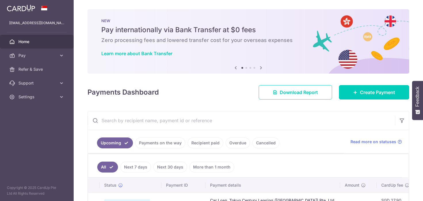
click at [166, 115] on input "text" at bounding box center [242, 120] width 308 height 18
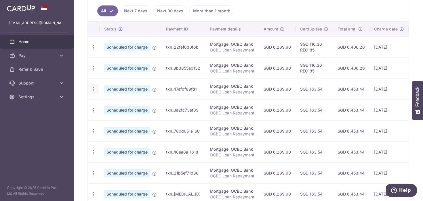
type input "ocbc"
click at [94, 90] on icon "button" at bounding box center [93, 89] width 6 height 6
click at [108, 104] on span "Update payment" at bounding box center [124, 105] width 39 height 7
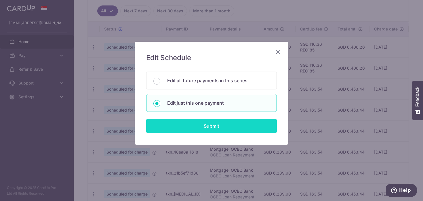
click at [229, 123] on input "Submit" at bounding box center [211, 126] width 131 height 14
radio input "true"
type input "6,289.90"
type input "[DATE]"
type input "OCBC Loan Repayment"
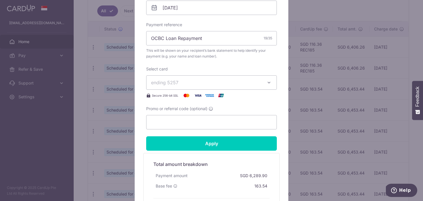
scroll to position [200, 0]
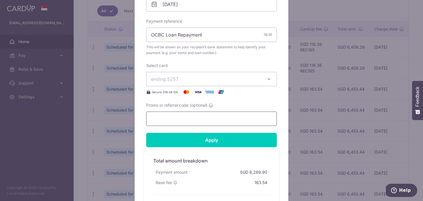
click at [224, 119] on input "Promo or referral code (optional)" at bounding box center [211, 119] width 131 height 14
paste input "REC185"
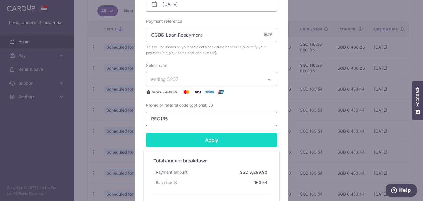
type input "REC185"
click at [217, 139] on input "Apply" at bounding box center [211, 140] width 131 height 14
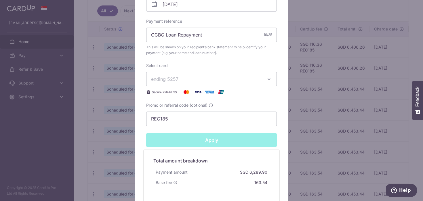
type input "Successfully Applied"
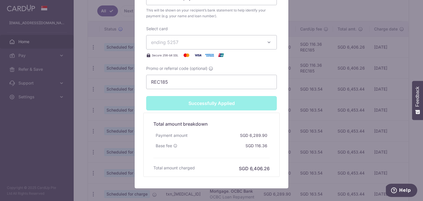
scroll to position [286, 0]
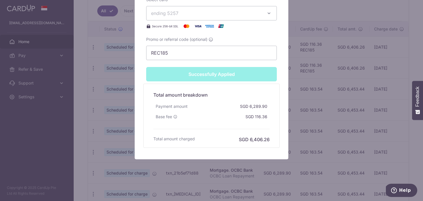
click at [301, 112] on div "Edit payment By clicking apply, you will make changes to all payments to OCBC B…" at bounding box center [211, 100] width 423 height 201
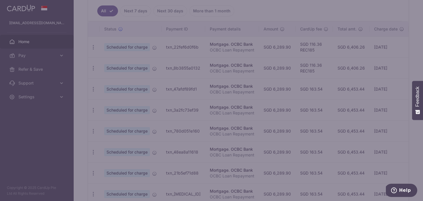
click at [301, 112] on div "Edit payment By clicking apply, you will make changes to all payments to OCBC B…" at bounding box center [211, 100] width 423 height 201
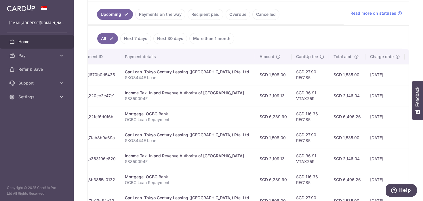
scroll to position [0, 88]
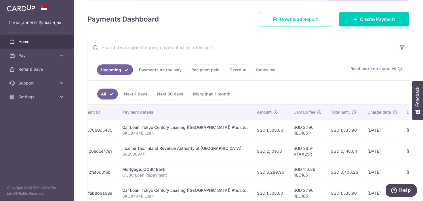
click at [203, 47] on input "text" at bounding box center [242, 47] width 308 height 18
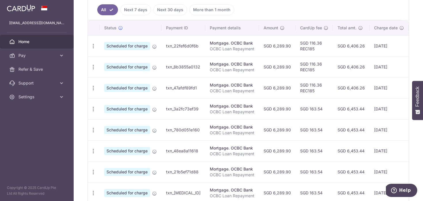
scroll to position [165, 0]
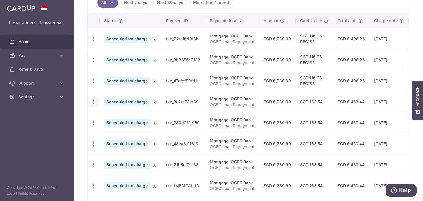
type input "ocbc"
click at [92, 103] on icon "button" at bounding box center [93, 102] width 6 height 6
click at [116, 117] on span "Update payment" at bounding box center [124, 117] width 39 height 7
radio input "true"
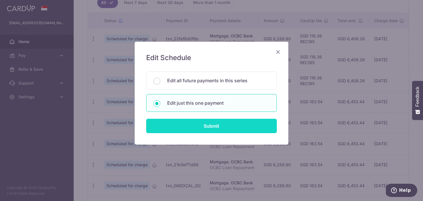
click at [210, 129] on input "Submit" at bounding box center [211, 126] width 131 height 14
radio input "true"
type input "6,289.90"
type input "31/01/2026"
type input "OCBC Loan Repayment"
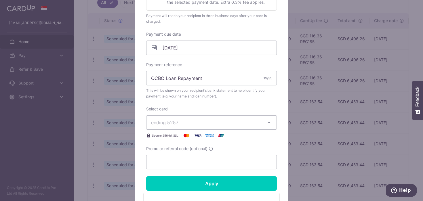
scroll to position [157, 0]
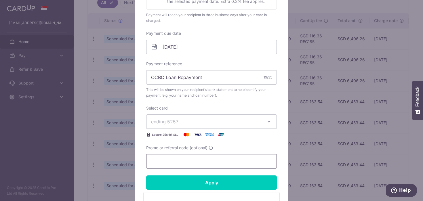
click at [200, 158] on input "Promo or referral code (optional)" at bounding box center [211, 161] width 131 height 14
paste input "REC185"
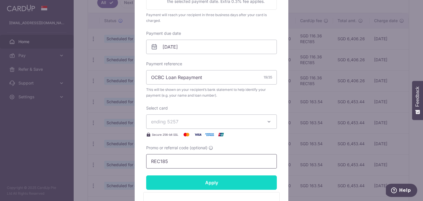
type input "REC185"
click at [199, 187] on input "Apply" at bounding box center [211, 183] width 131 height 14
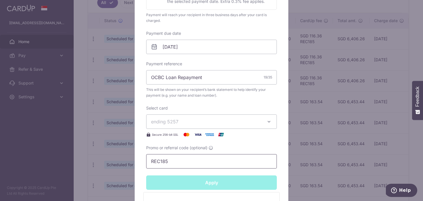
type input "Successfully Applied"
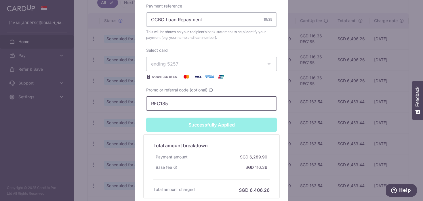
scroll to position [286, 0]
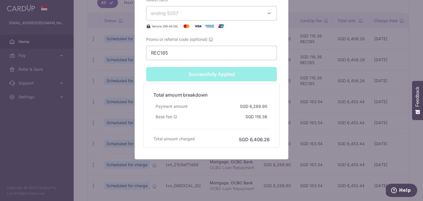
click at [307, 113] on div "Edit payment By clicking apply, you will make changes to all payments to OCBC B…" at bounding box center [211, 100] width 423 height 201
